Goal: Task Accomplishment & Management: Complete application form

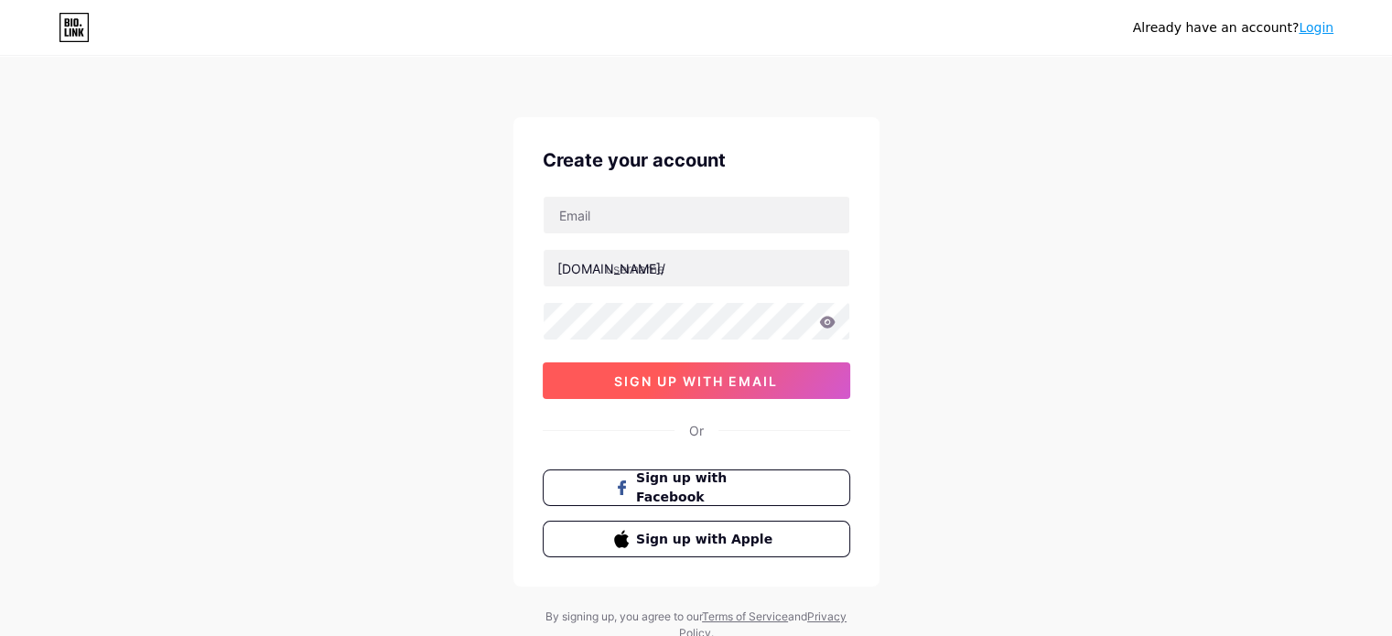
click at [721, 386] on span "sign up with email" at bounding box center [696, 381] width 164 height 16
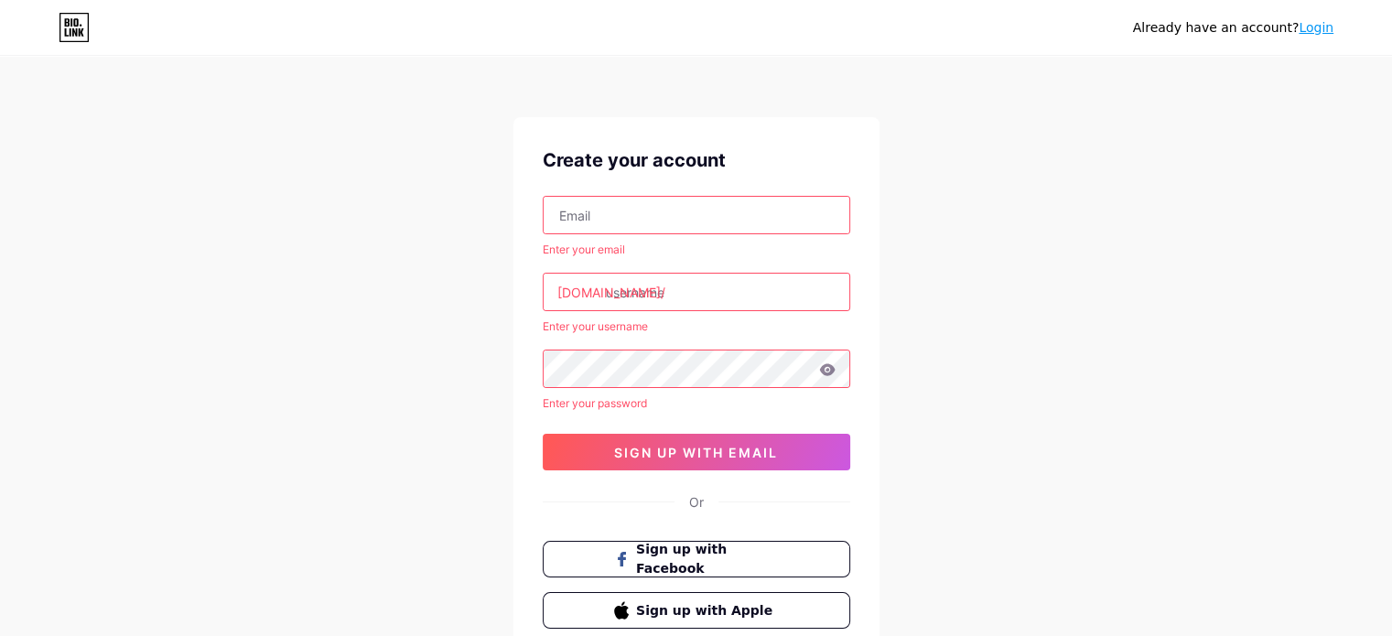
click at [585, 204] on input "text" at bounding box center [697, 215] width 306 height 37
type input "[EMAIL_ADDRESS][DOMAIN_NAME]"
click at [677, 285] on input "text" at bounding box center [697, 292] width 306 height 37
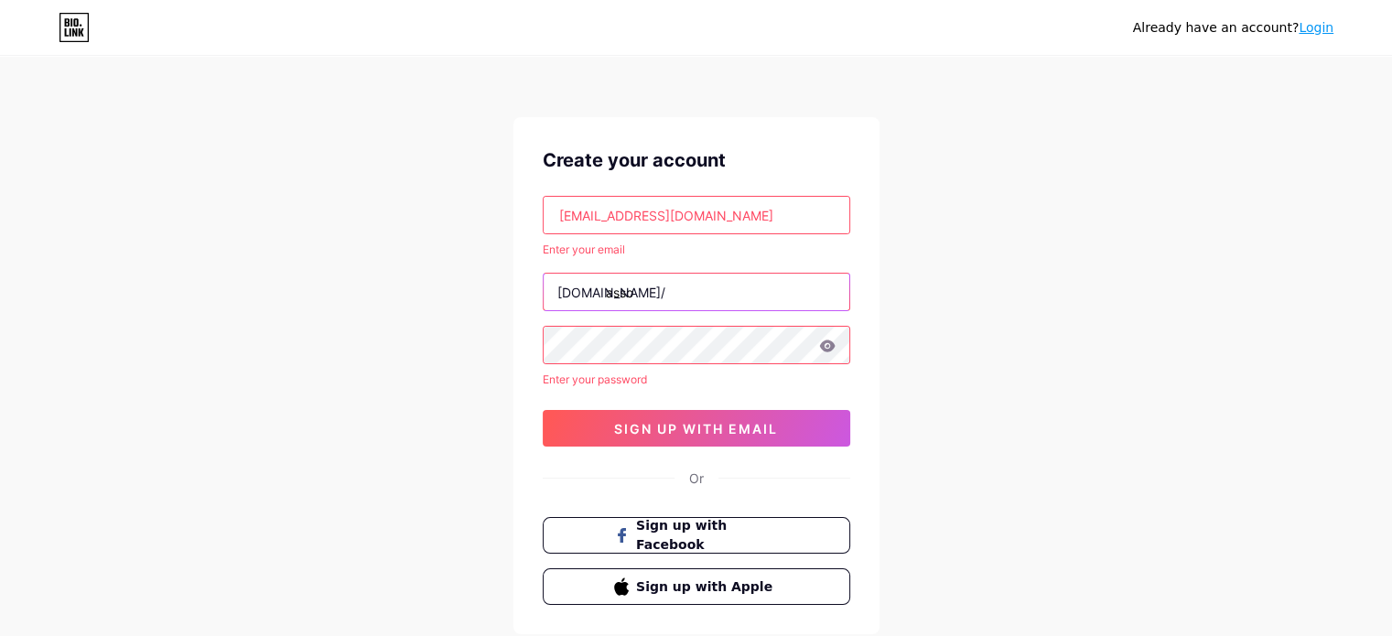
type input "asso"
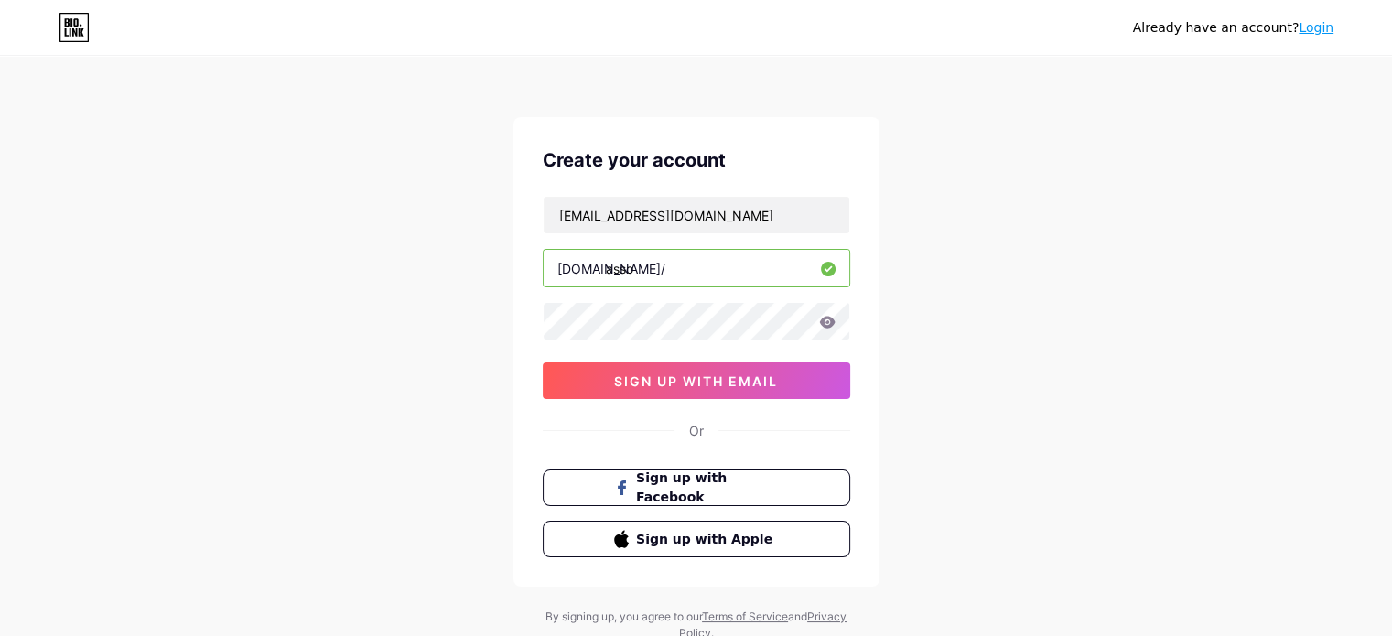
click at [714, 270] on input "asso" at bounding box center [697, 268] width 306 height 37
click at [693, 380] on span "sign up with email" at bounding box center [696, 381] width 164 height 16
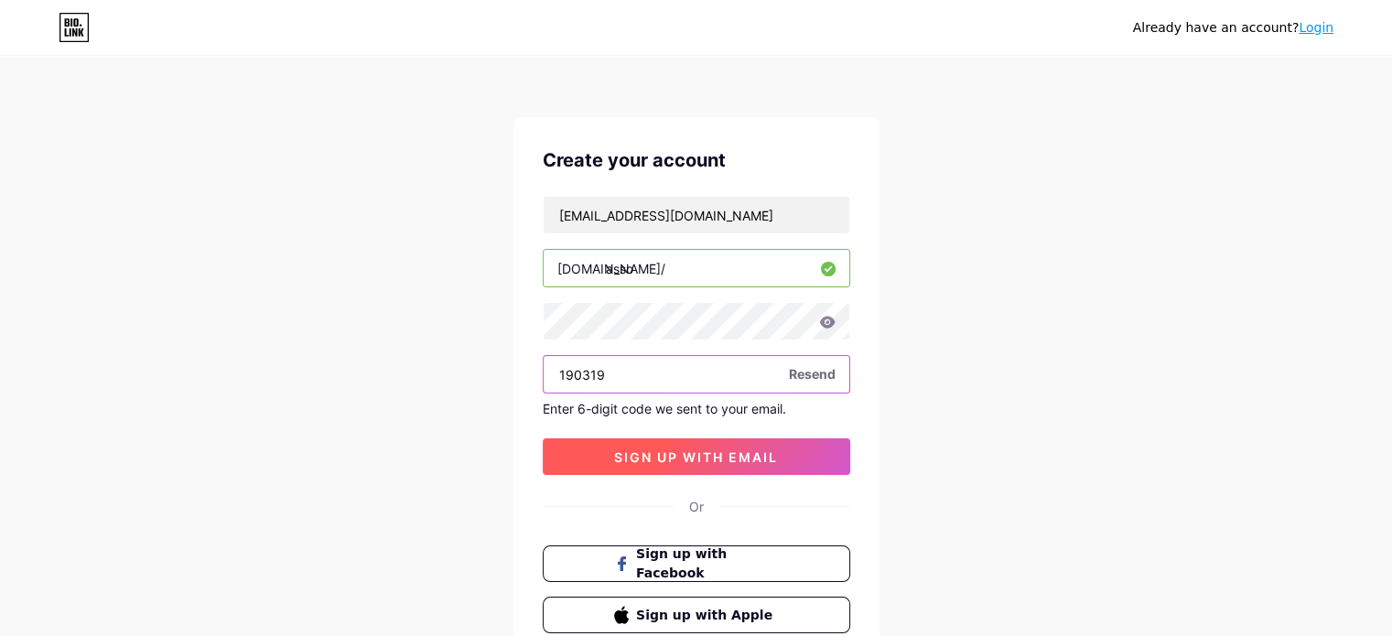
type input "190319"
click at [677, 458] on span "sign up with email" at bounding box center [696, 457] width 164 height 16
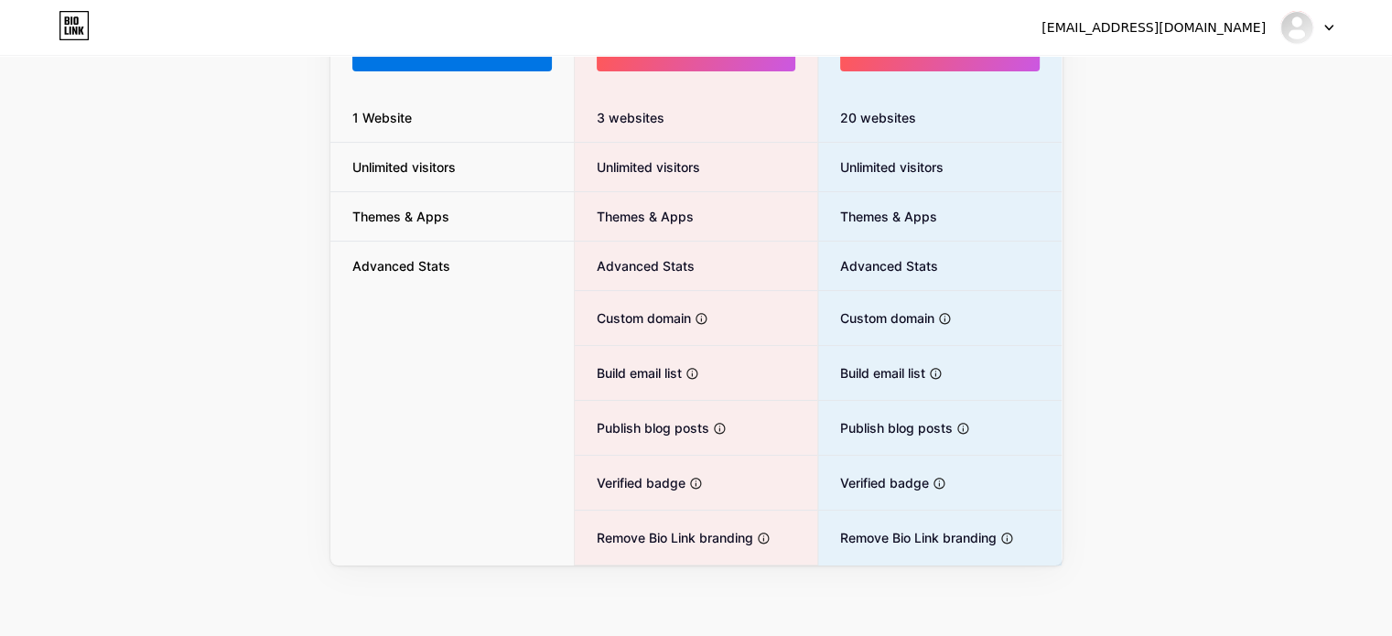
scroll to position [77, 0]
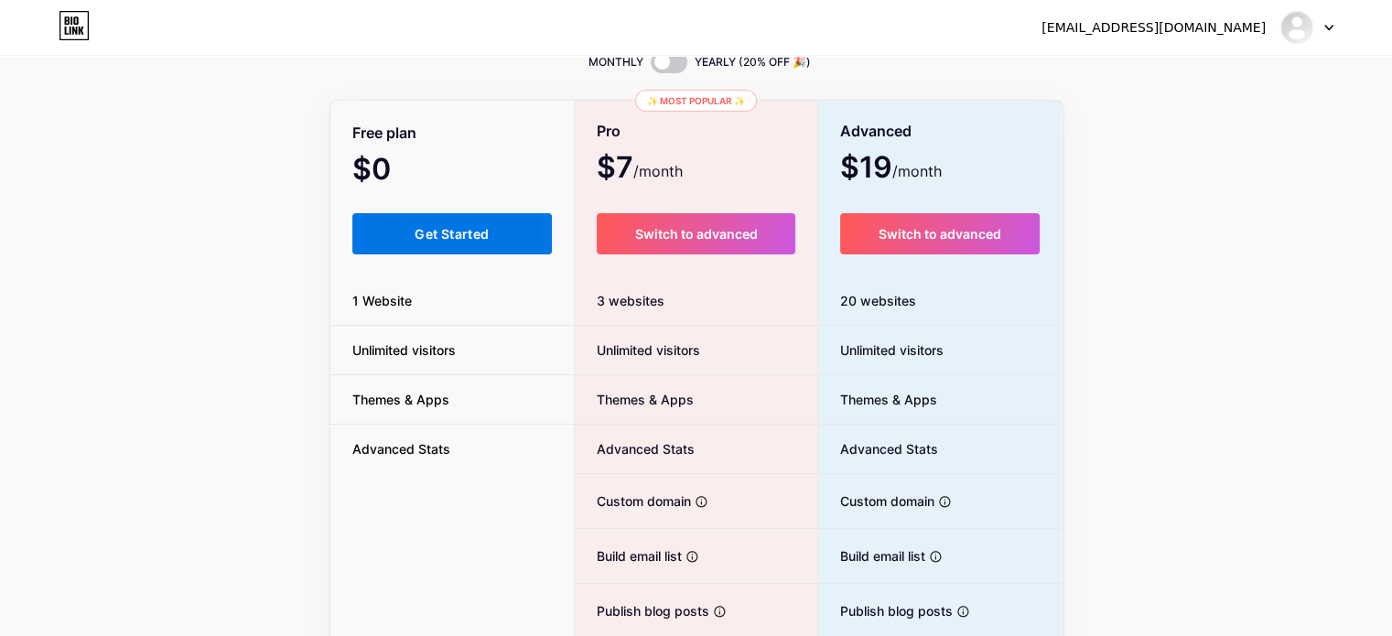
click at [438, 243] on button "Get Started" at bounding box center [452, 233] width 200 height 41
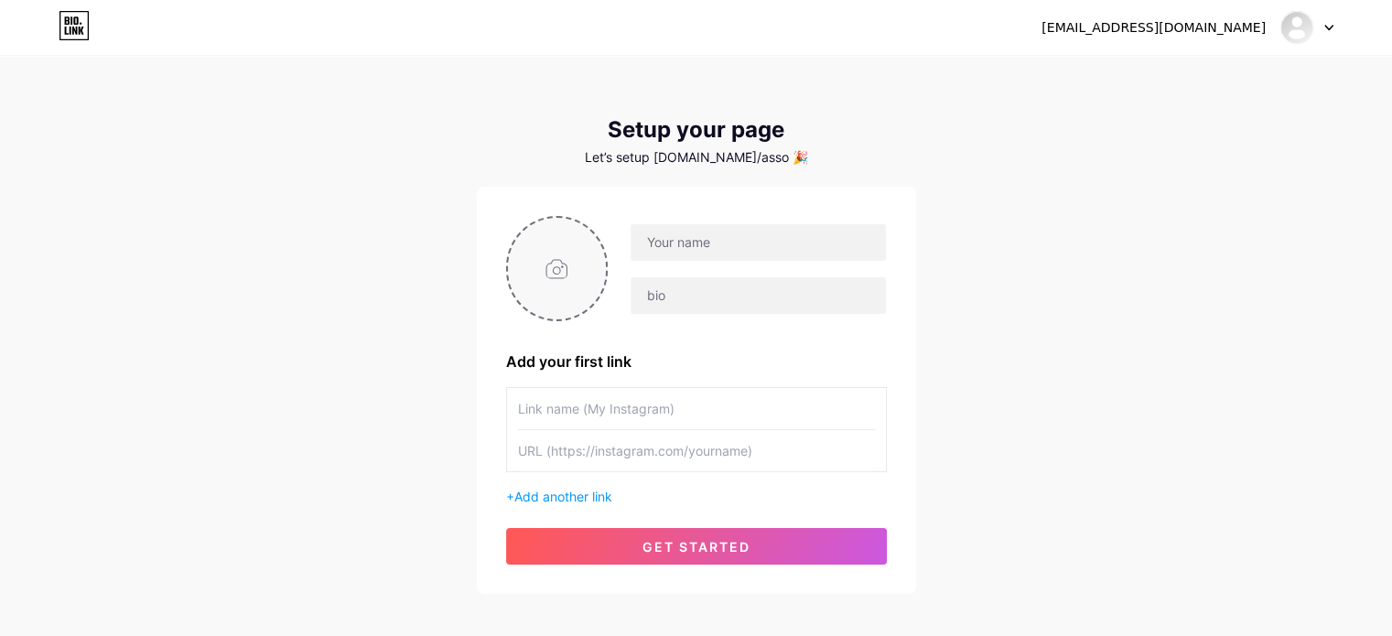
click at [553, 276] on input "file" at bounding box center [557, 269] width 99 height 102
type input "C:\fakepath\logo-200.jpg"
click at [718, 234] on input "text" at bounding box center [758, 242] width 254 height 37
click at [979, 207] on div "[EMAIL_ADDRESS][DOMAIN_NAME] Dashboard Logout Setup your page Let’s setup [DOMA…" at bounding box center [696, 326] width 1392 height 653
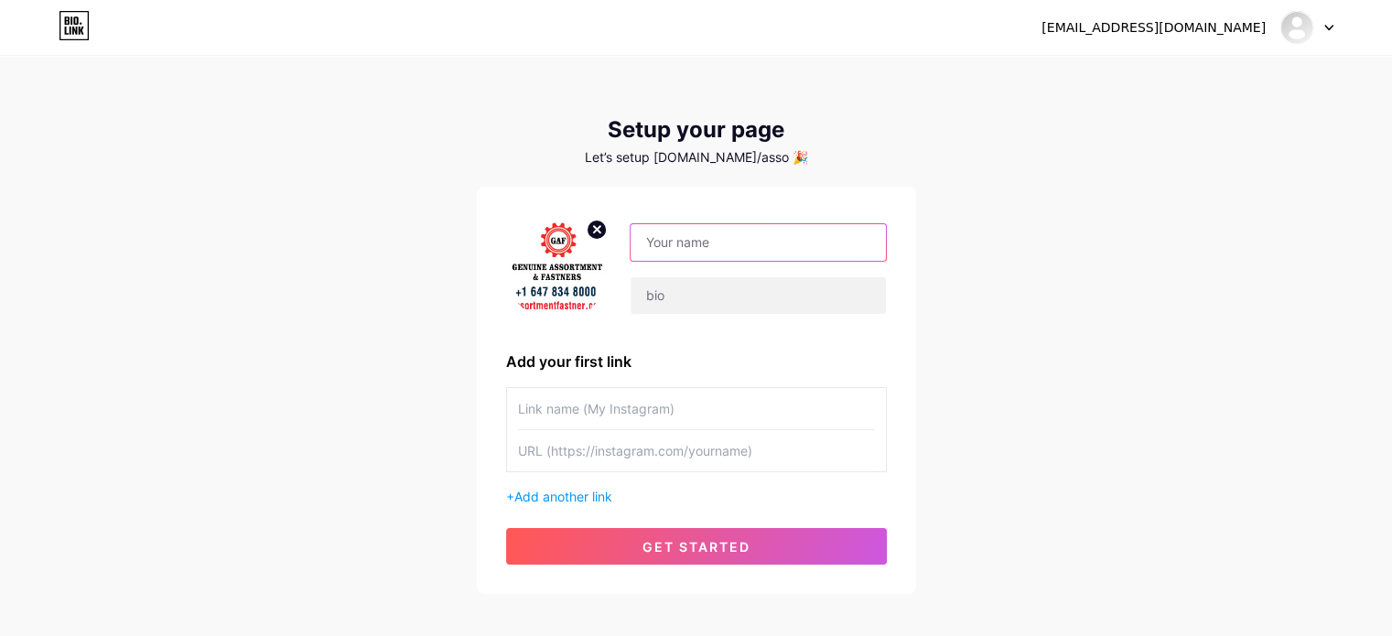
click at [774, 245] on input "text" at bounding box center [758, 242] width 254 height 37
type input "[PERSON_NAME]"
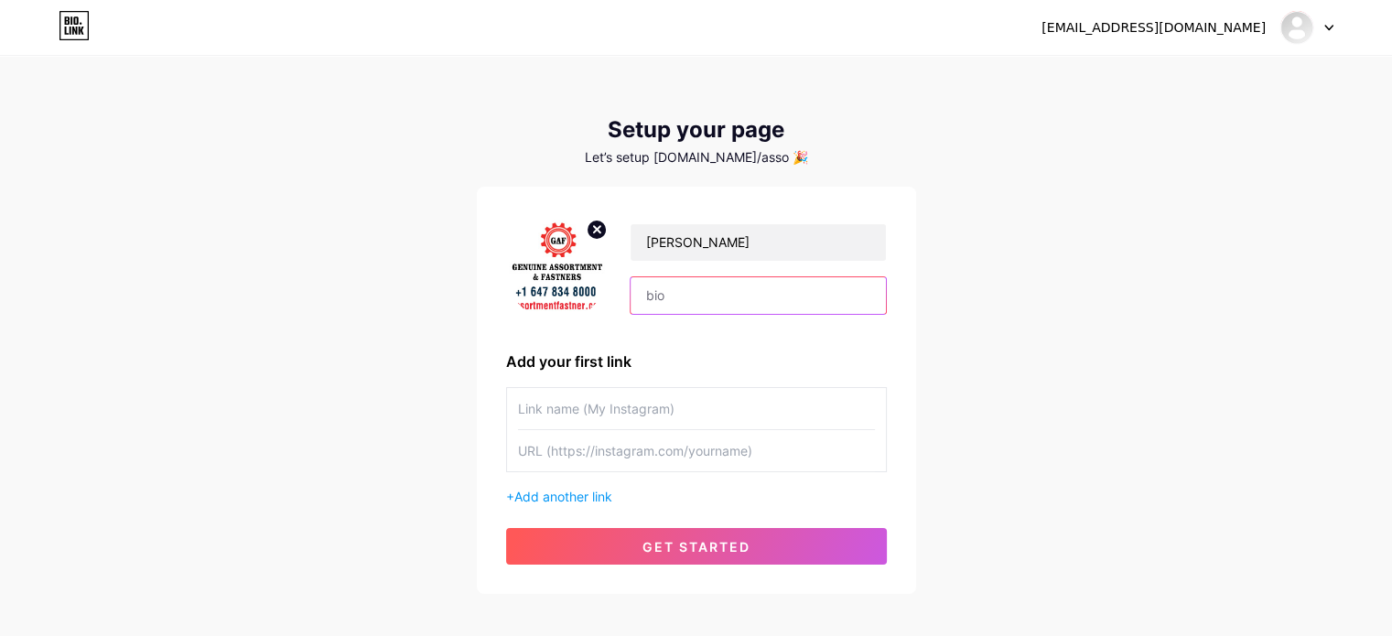
click at [785, 306] on input "text" at bounding box center [758, 295] width 254 height 37
paste input "Genuine Assortment Fastners are manufacturers and exporters, Distributors and S…"
type input "Genuine Assortment Fastners are manufacturers and exporters, Distributors and S…"
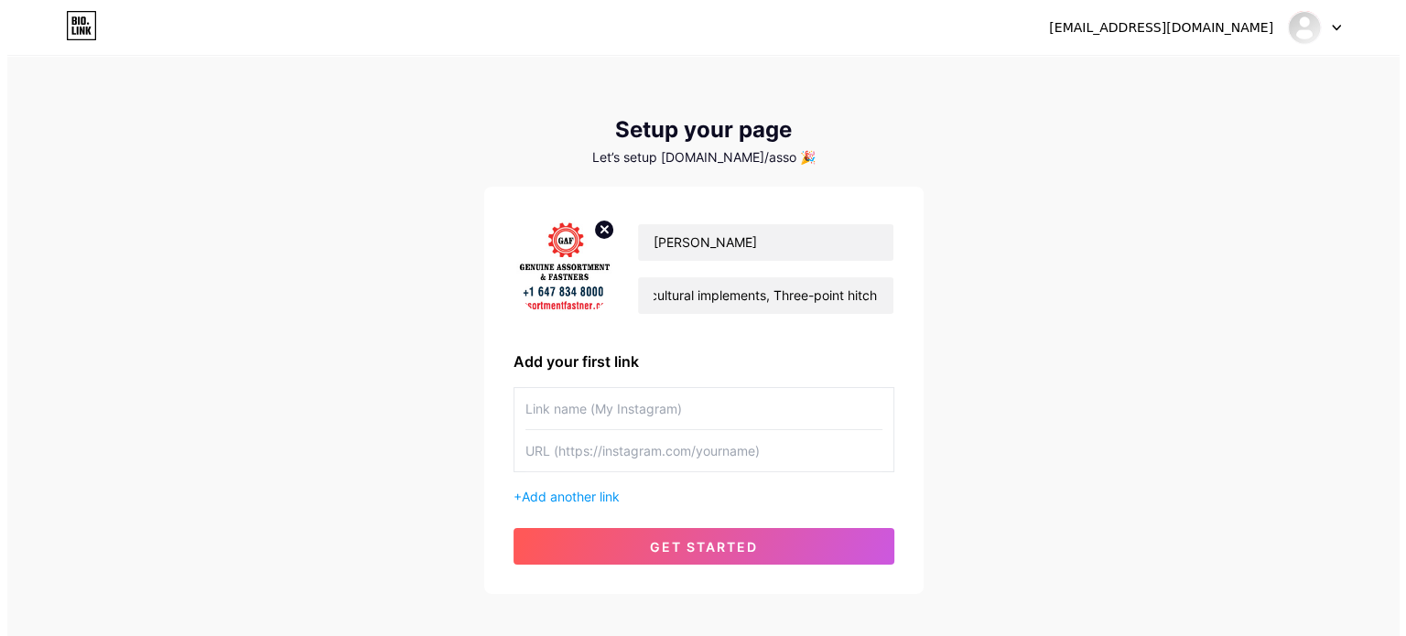
scroll to position [0, 0]
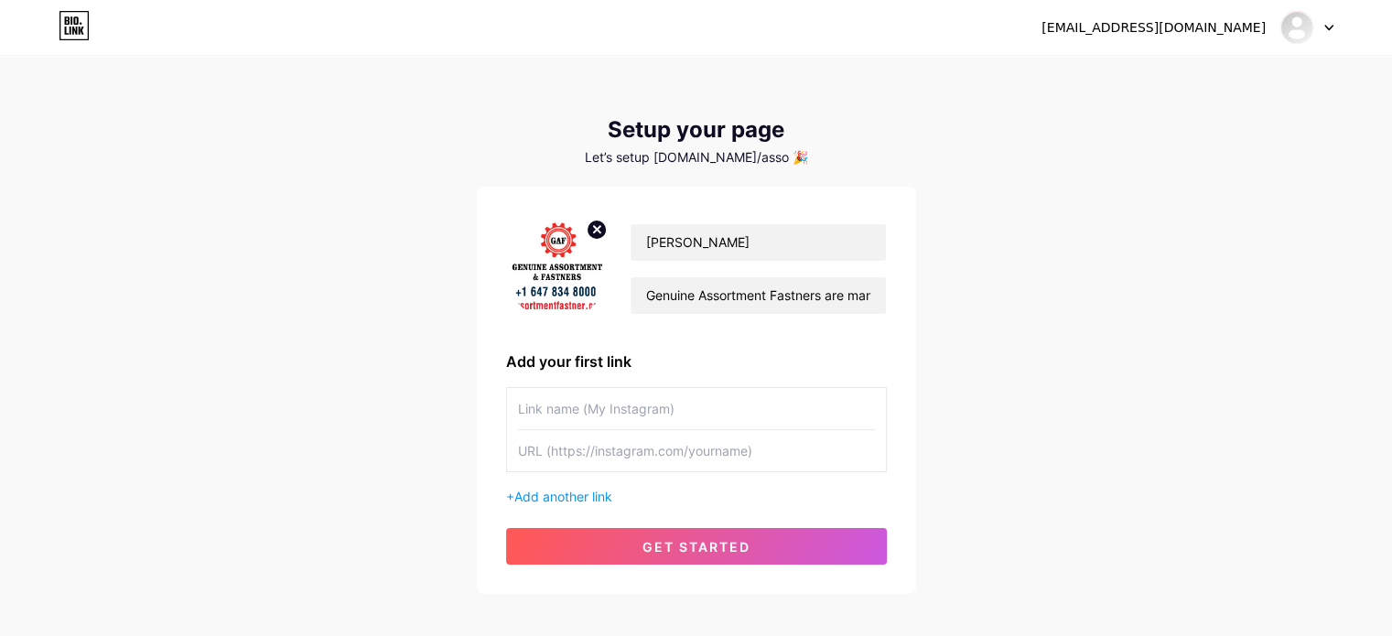
click at [689, 417] on input "text" at bounding box center [696, 408] width 357 height 41
click at [641, 443] on input "text" at bounding box center [696, 450] width 357 height 41
paste input "[URL][DOMAIN_NAME]"
type input "[URL][DOMAIN_NAME]"
click at [750, 389] on input "text" at bounding box center [696, 408] width 357 height 41
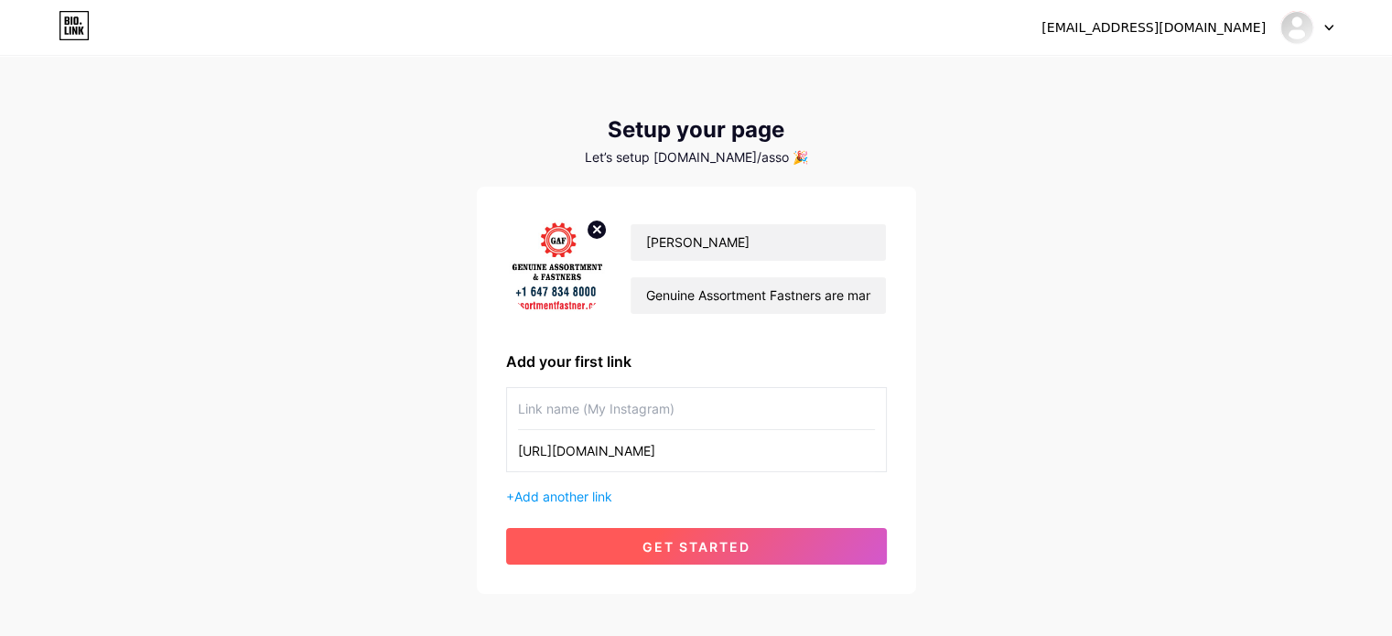
click at [764, 559] on button "get started" at bounding box center [696, 546] width 381 height 37
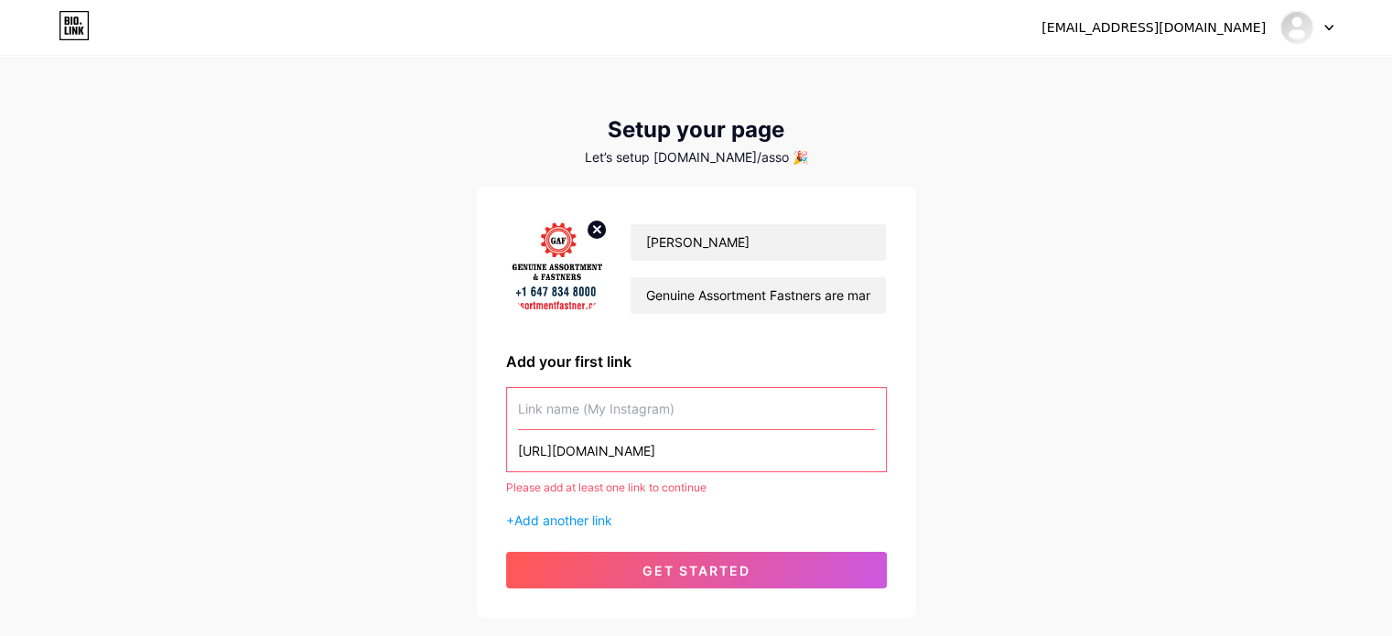
click at [748, 458] on input "[URL][DOMAIN_NAME]" at bounding box center [696, 450] width 357 height 41
click at [732, 416] on input "text" at bounding box center [696, 408] width 357 height 41
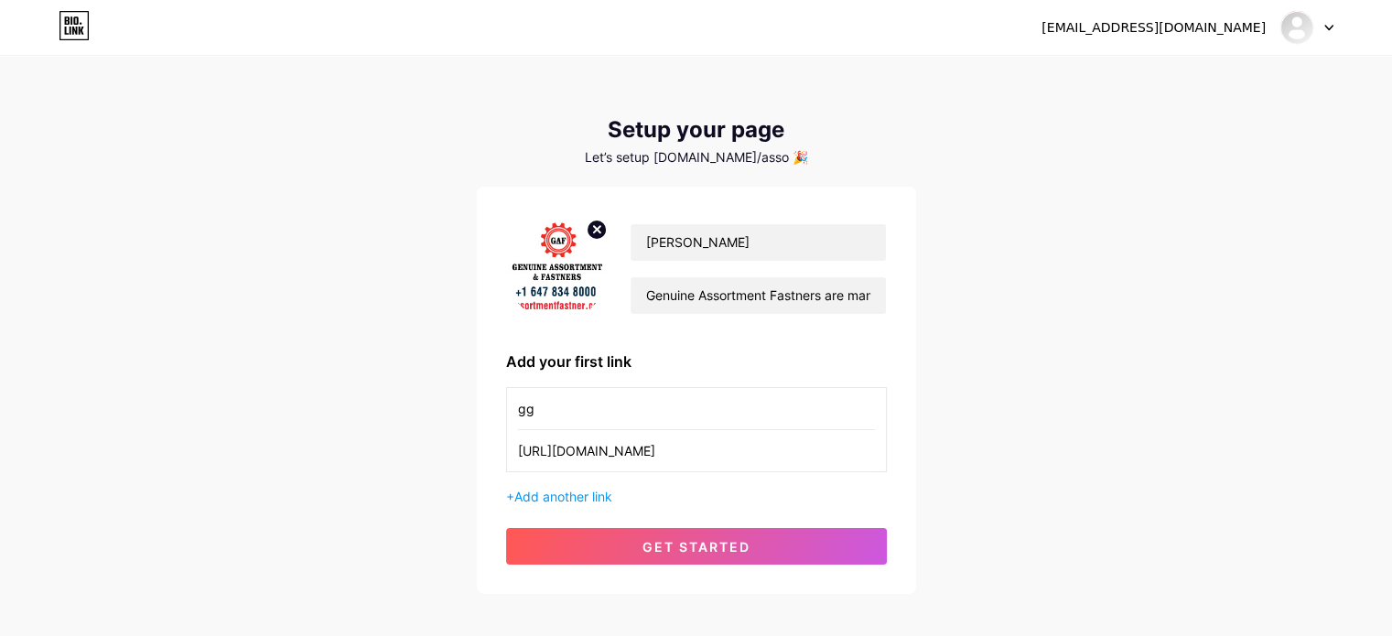
type input "g"
paste input "Genuine Assortment Fastners"
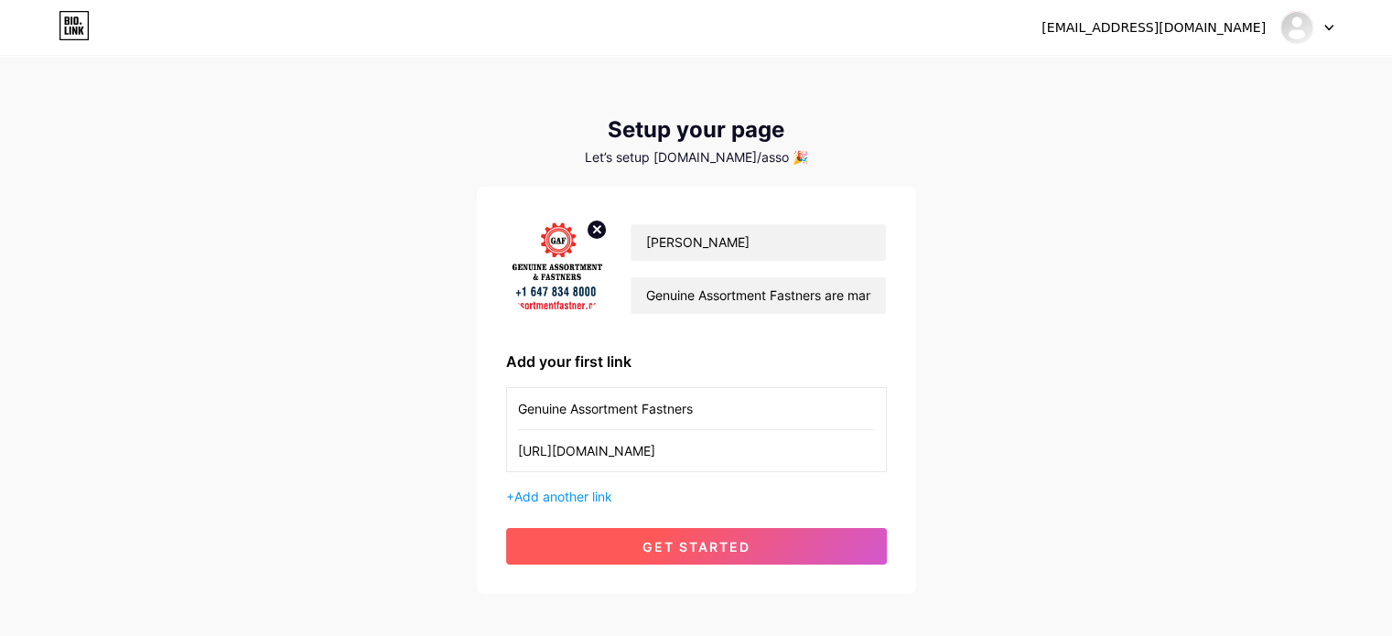
type input "Genuine Assortment Fastners"
click at [750, 548] on span "get started" at bounding box center [697, 547] width 108 height 16
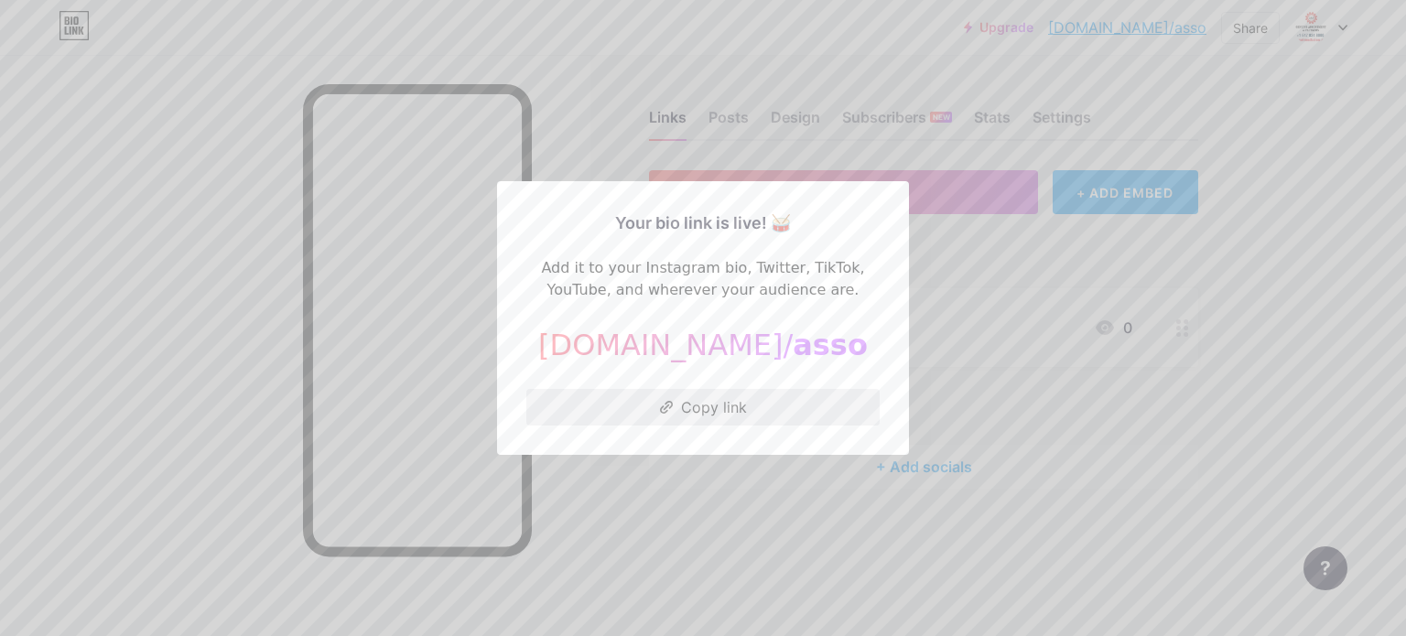
click at [693, 410] on button "Copy link" at bounding box center [702, 407] width 353 height 37
